Goal: Task Accomplishment & Management: Manage account settings

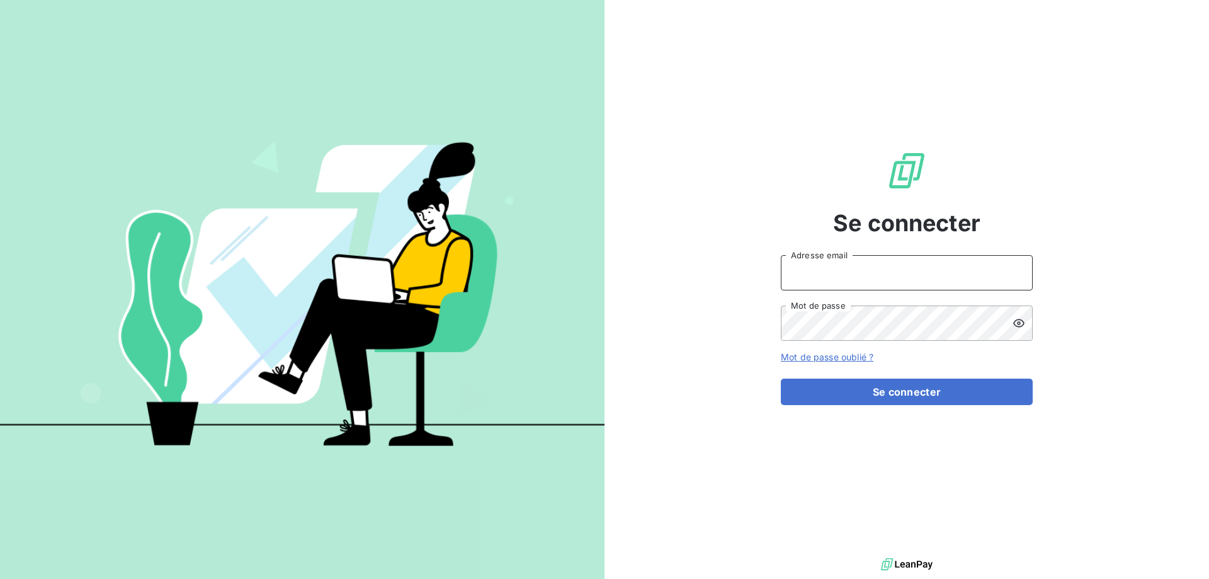
click at [858, 274] on input "Adresse email" at bounding box center [907, 272] width 252 height 35
type input "[EMAIL_ADDRESS][DOMAIN_NAME]"
click at [781, 378] on button "Se connecter" at bounding box center [907, 391] width 252 height 26
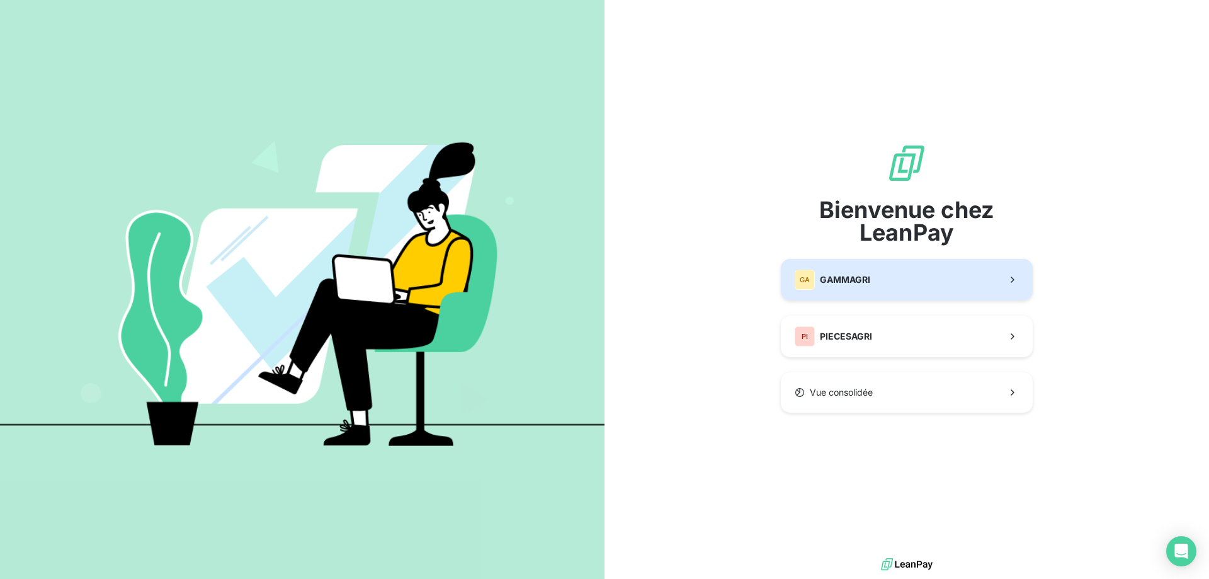
click at [869, 288] on div "GA GAMMAGRI" at bounding box center [832, 279] width 76 height 20
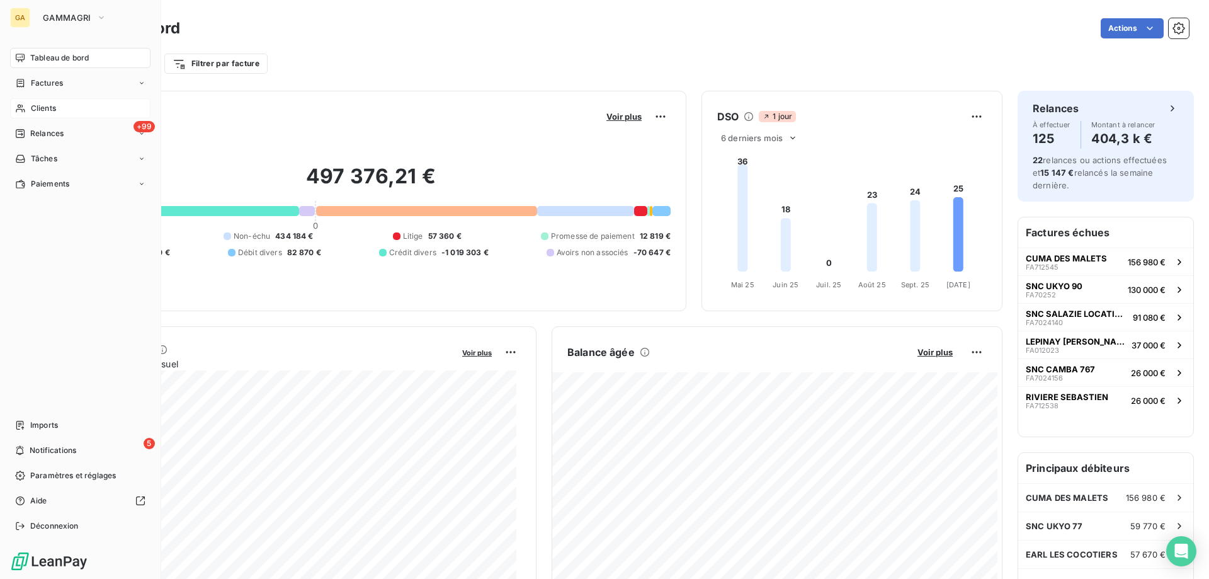
click at [42, 116] on div "Clients" at bounding box center [80, 108] width 140 height 20
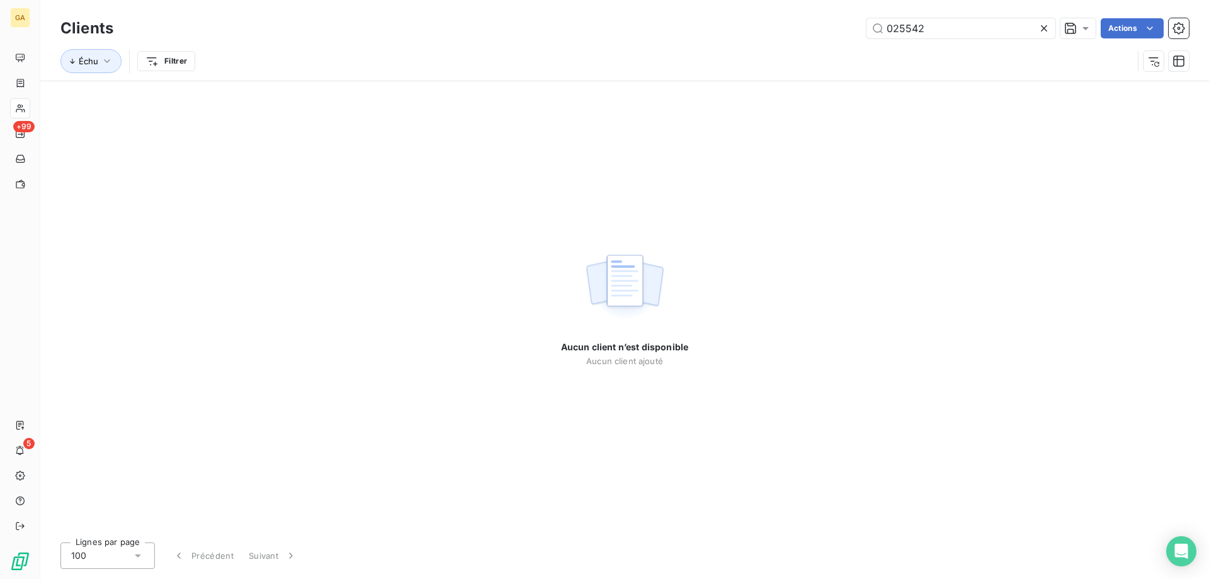
type input "025542"
